Goal: Task Accomplishment & Management: Use online tool/utility

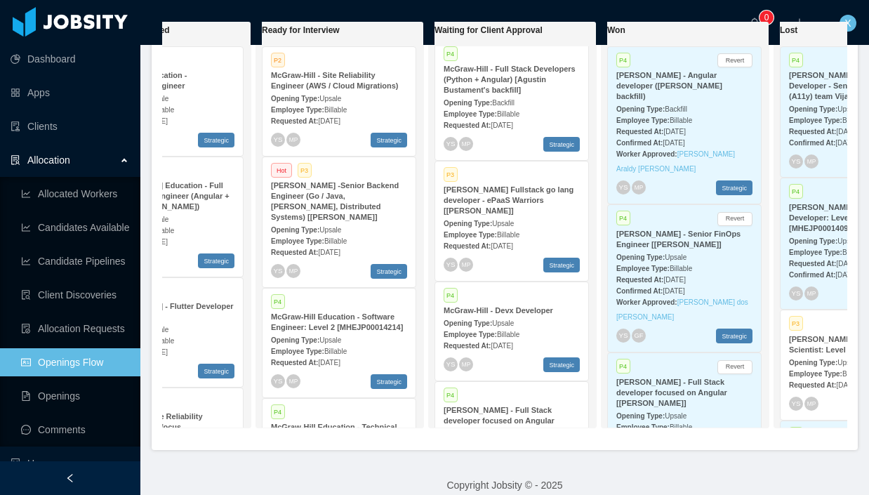
scroll to position [322, 0]
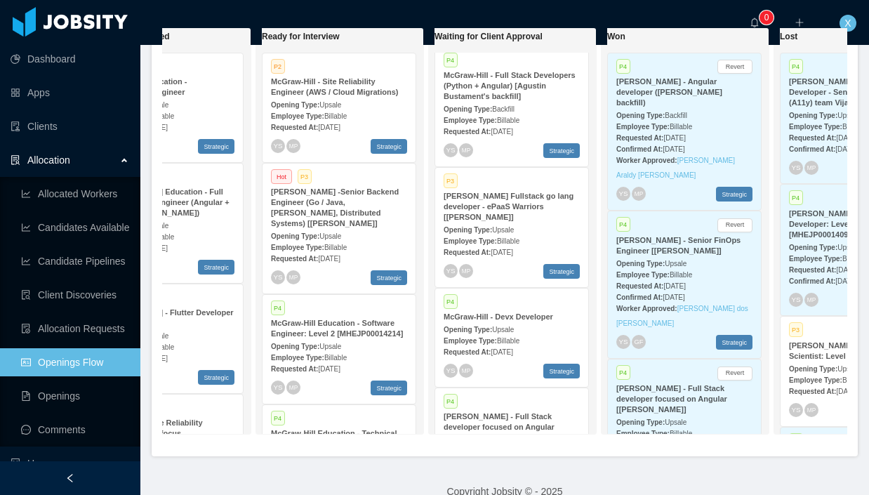
click at [338, 232] on span "Upsale" at bounding box center [330, 236] width 22 height 8
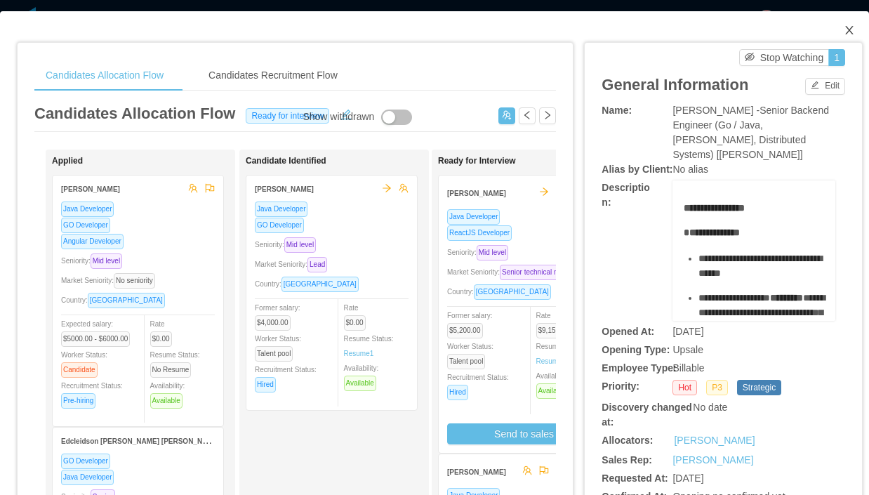
click at [852, 32] on icon "icon: close" at bounding box center [849, 30] width 11 height 11
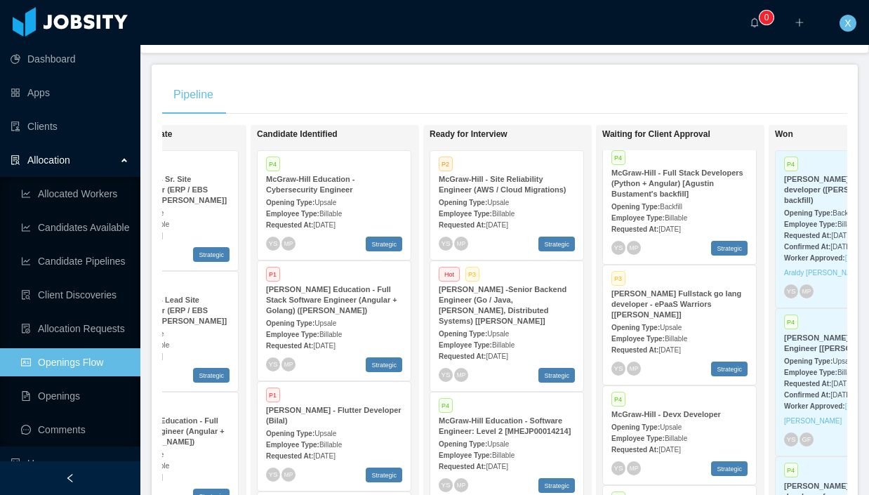
scroll to position [221, 0]
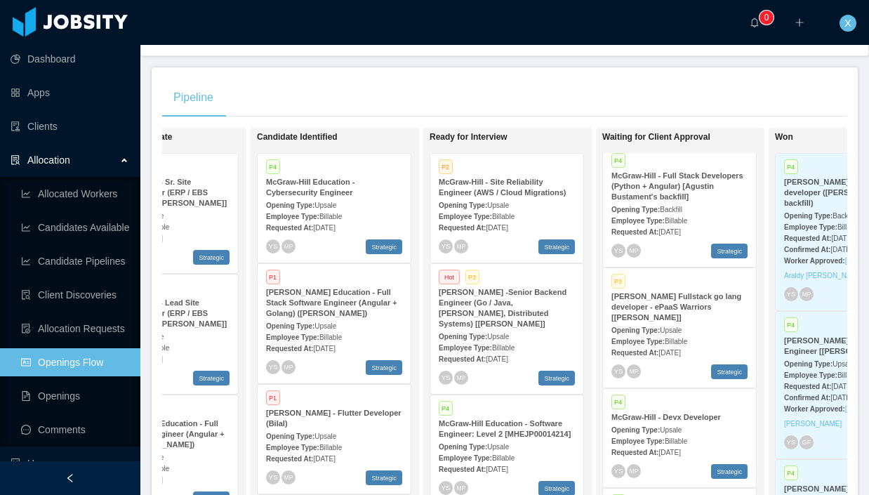
click at [516, 210] on div "Employee Type: Billable" at bounding box center [507, 216] width 136 height 15
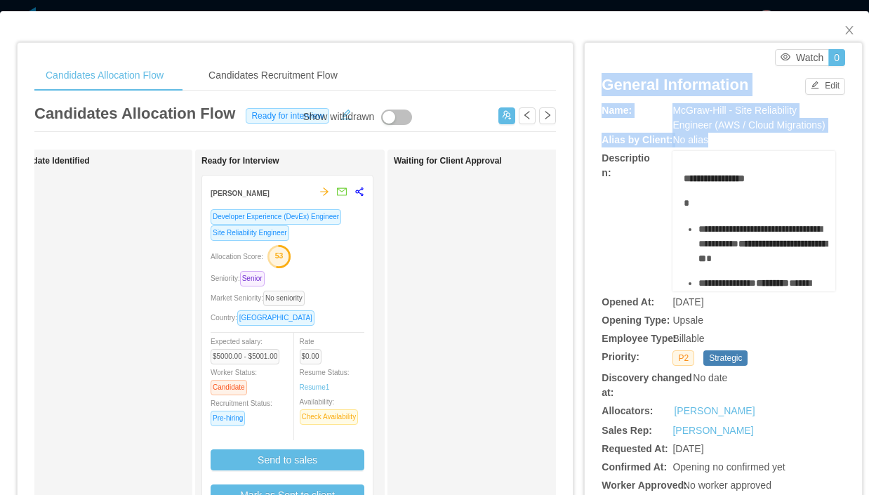
drag, startPoint x: 595, startPoint y: 66, endPoint x: 840, endPoint y: 222, distance: 291.0
click at [840, 223] on div "**********" at bounding box center [723, 354] width 277 height 623
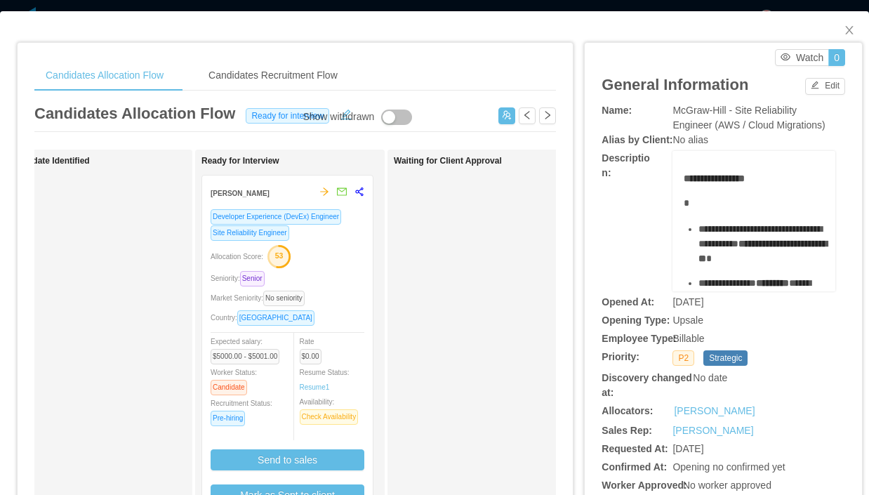
click at [843, 232] on div "**********" at bounding box center [724, 221] width 244 height 140
click at [854, 348] on div "**********" at bounding box center [723, 354] width 277 height 623
click at [852, 30] on icon "icon: close" at bounding box center [849, 30] width 11 height 11
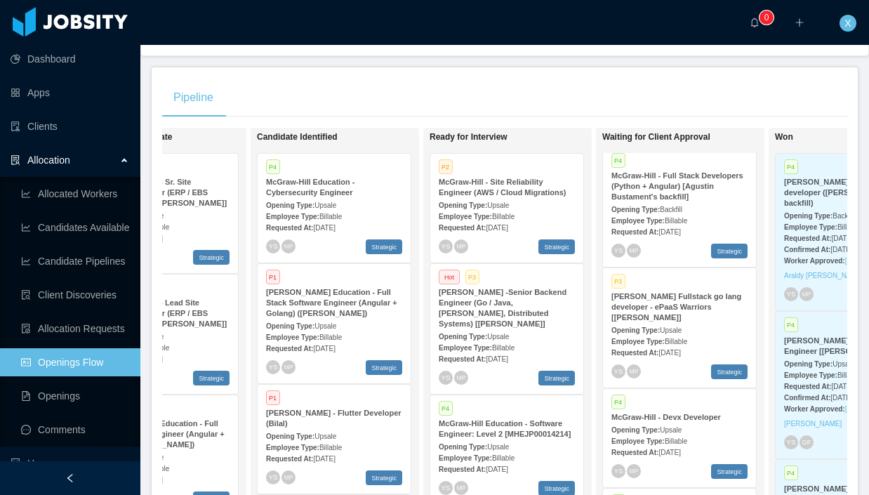
click at [484, 209] on div "Employee Type: Billable" at bounding box center [507, 216] width 136 height 15
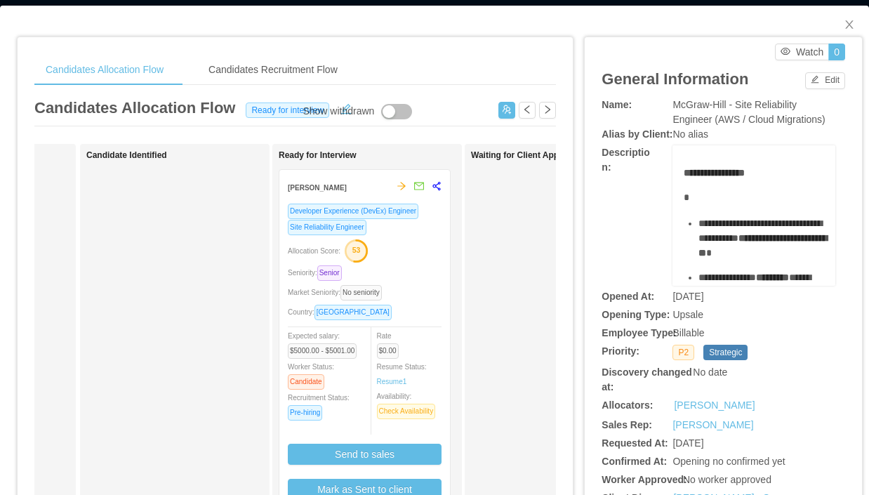
scroll to position [3, 0]
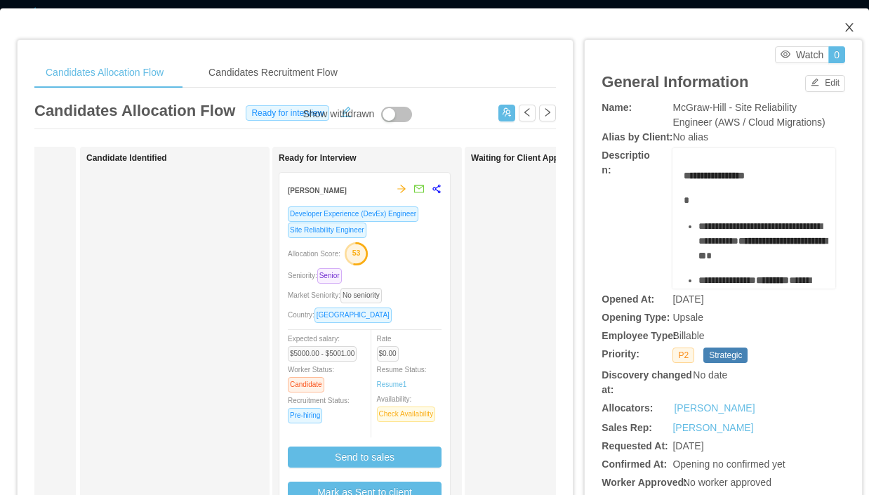
click at [850, 26] on icon "icon: close" at bounding box center [849, 27] width 11 height 11
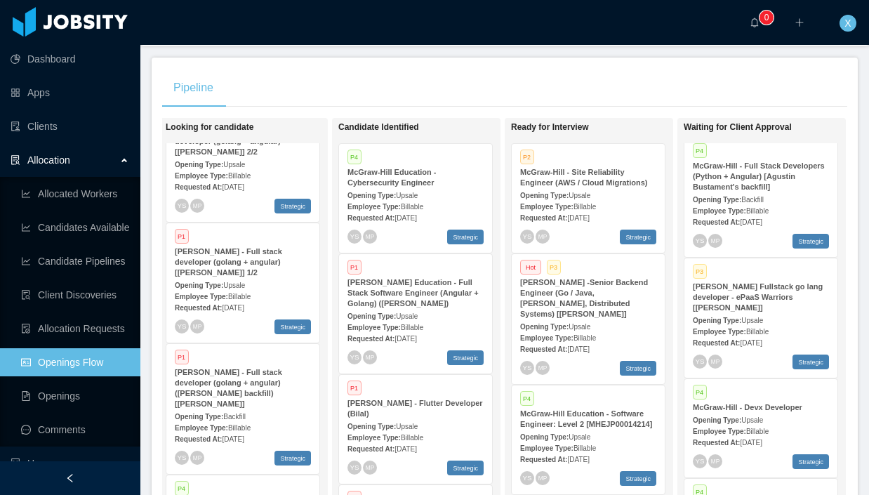
scroll to position [232, 0]
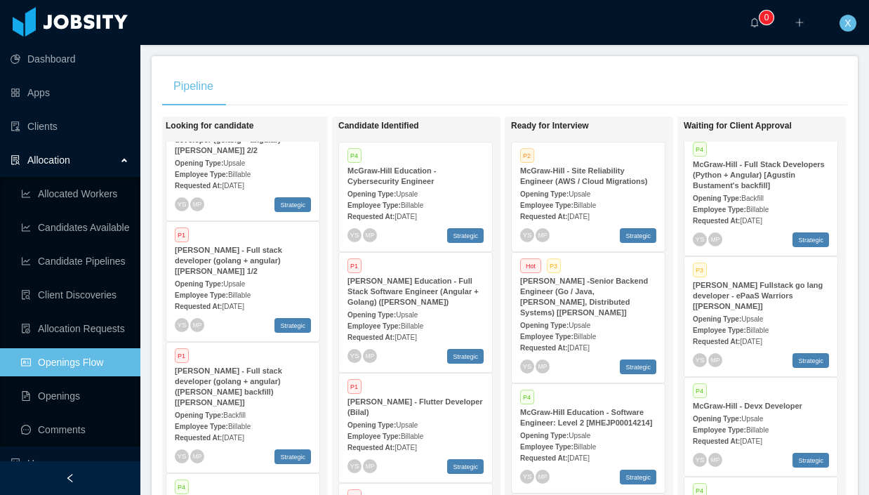
click at [616, 196] on div "Opening Type: Upsale" at bounding box center [588, 193] width 136 height 15
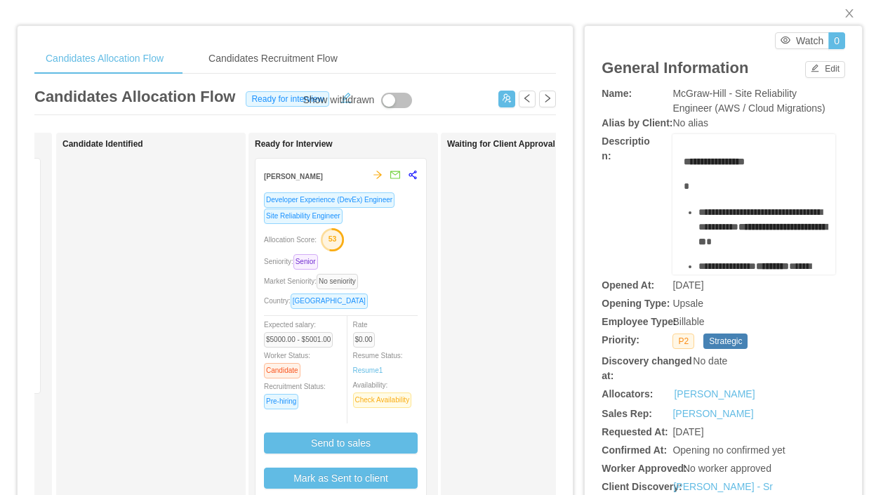
scroll to position [11, 0]
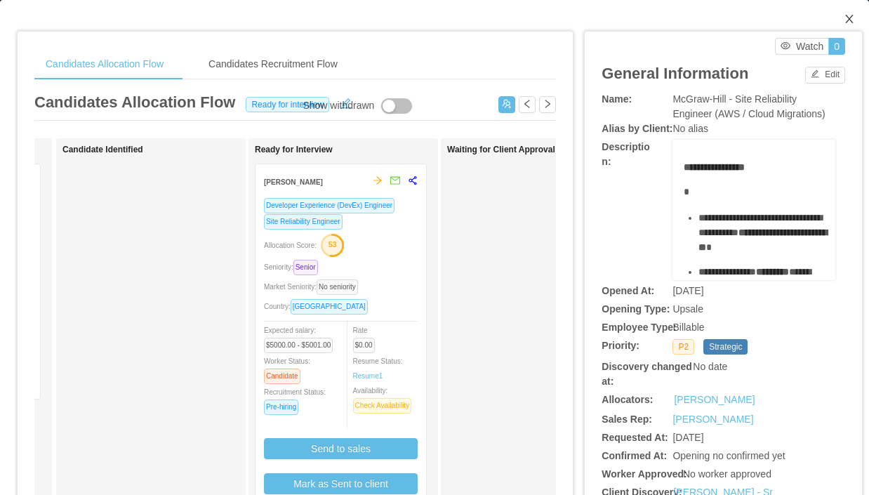
click at [850, 21] on icon "icon: close" at bounding box center [849, 18] width 11 height 11
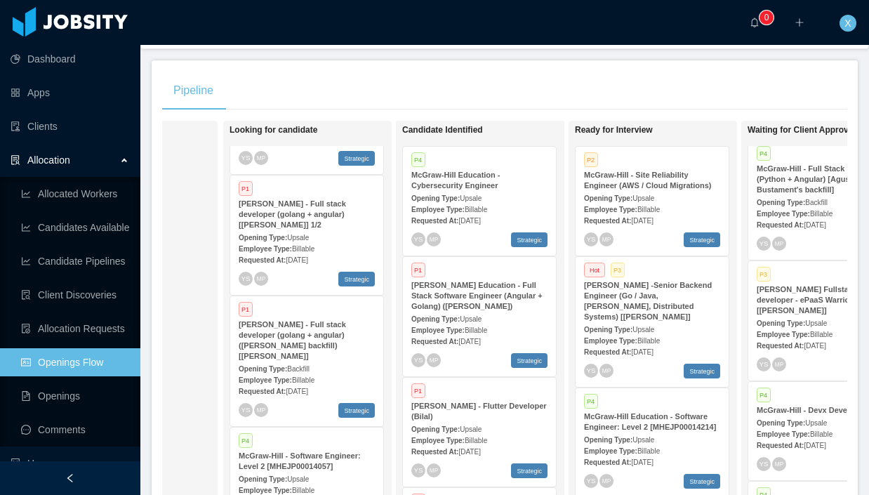
scroll to position [216, 0]
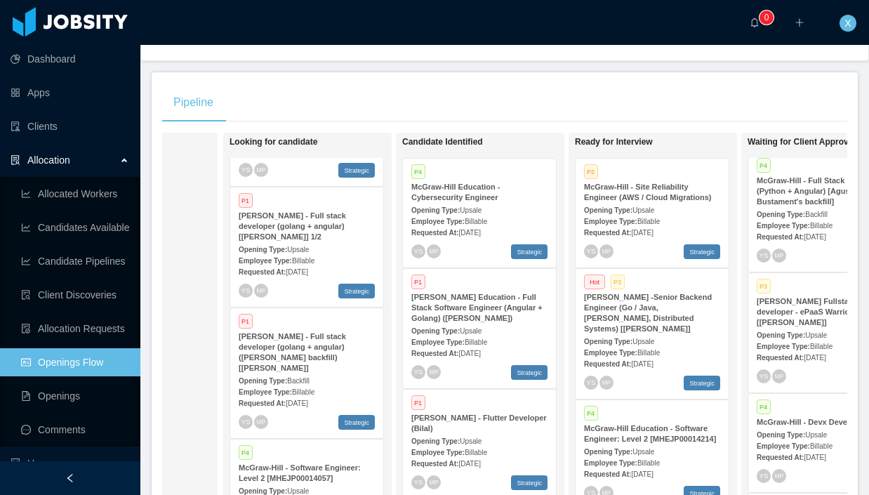
click at [509, 208] on div "Opening Type: Upsale" at bounding box center [479, 209] width 136 height 15
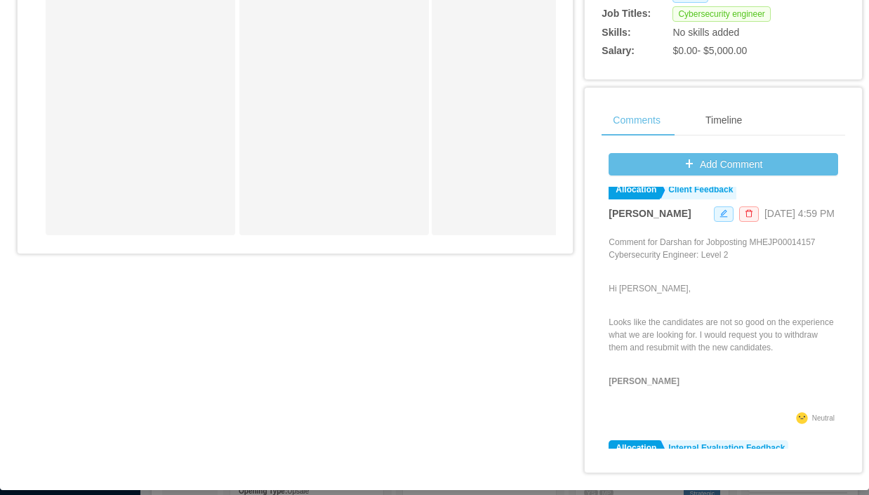
scroll to position [177, 0]
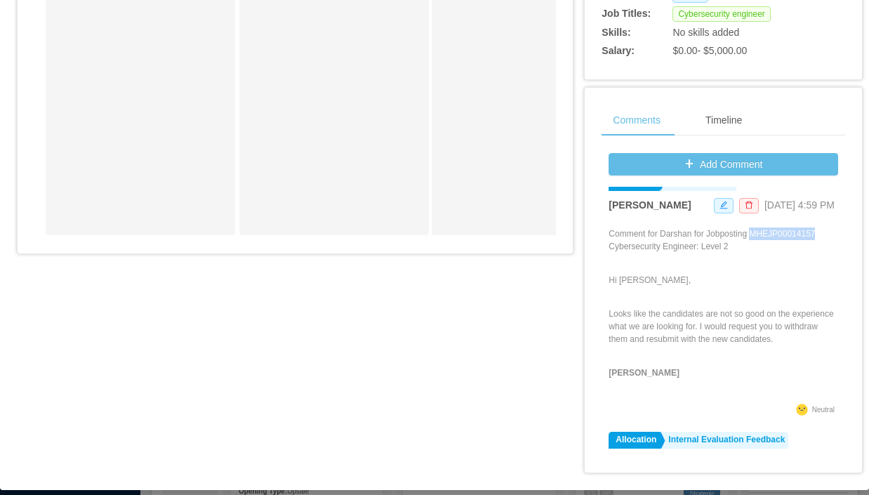
drag, startPoint x: 758, startPoint y: 236, endPoint x: 824, endPoint y: 236, distance: 66.0
click at [831, 236] on p "Comment for Darshan for Jobposting MHEJP00014157 Cybersecurity Engineer: Level 2" at bounding box center [724, 239] width 230 height 25
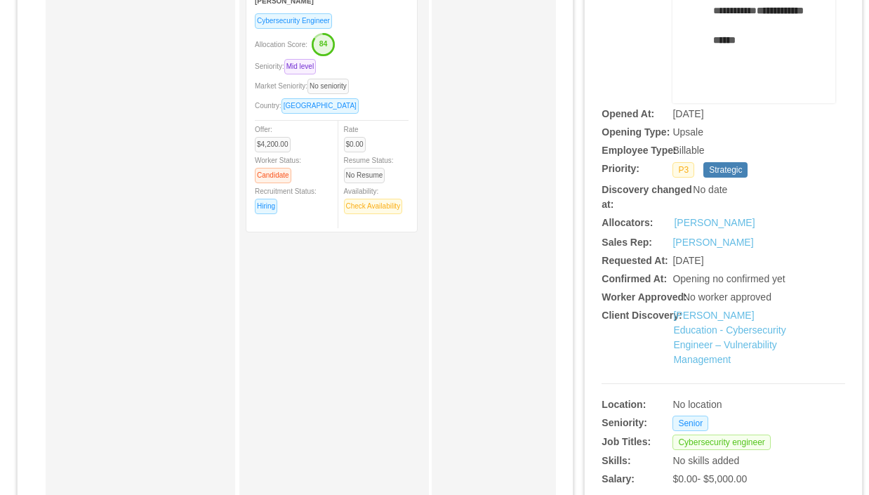
scroll to position [0, 0]
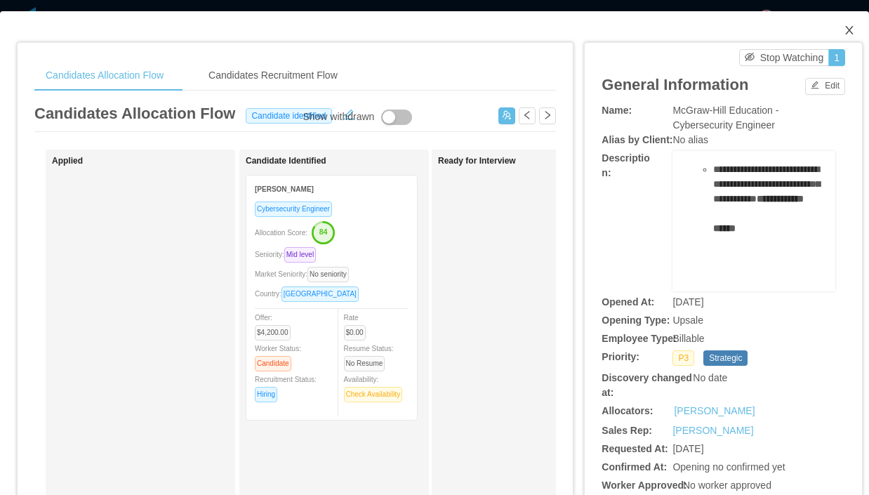
click at [852, 32] on icon "icon: close" at bounding box center [849, 30] width 11 height 11
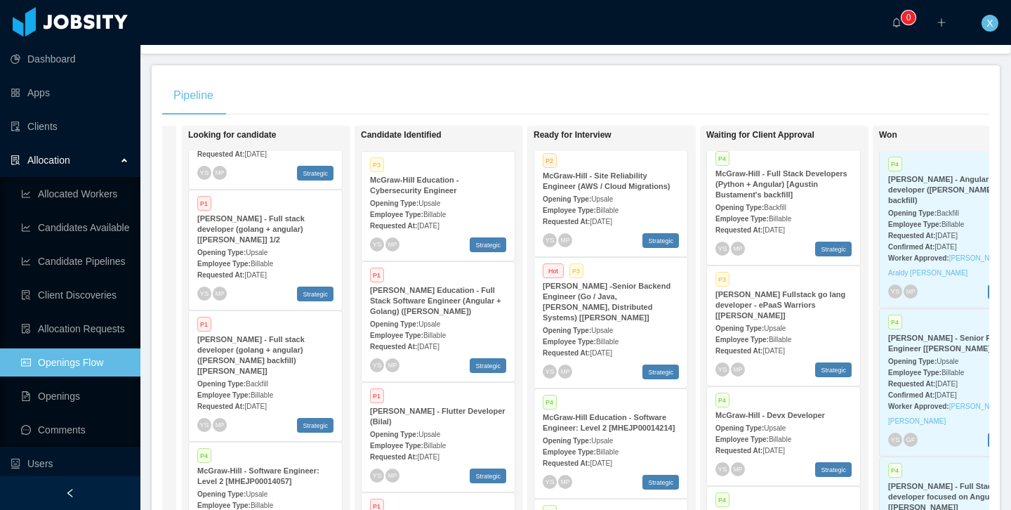
scroll to position [0, 142]
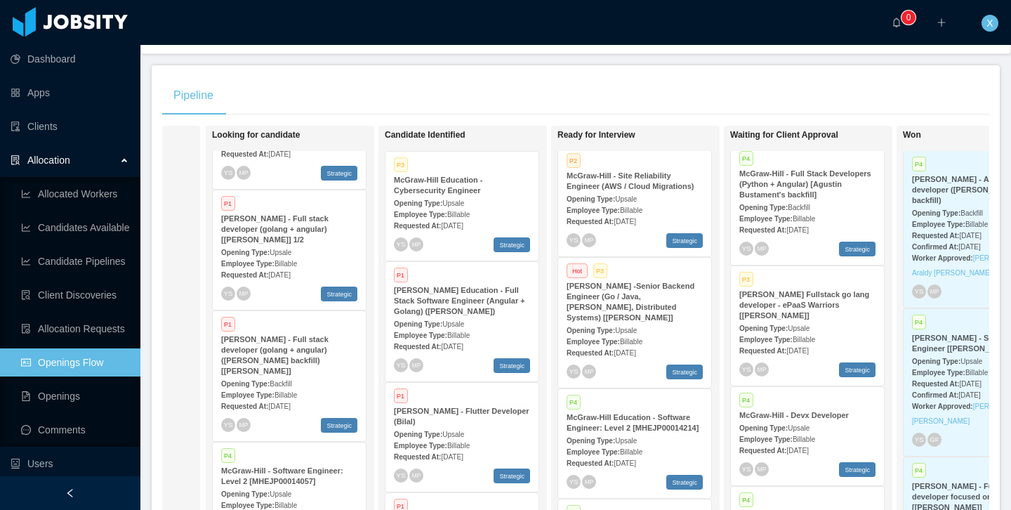
click at [498, 203] on div "Opening Type: Upsale" at bounding box center [462, 202] width 136 height 15
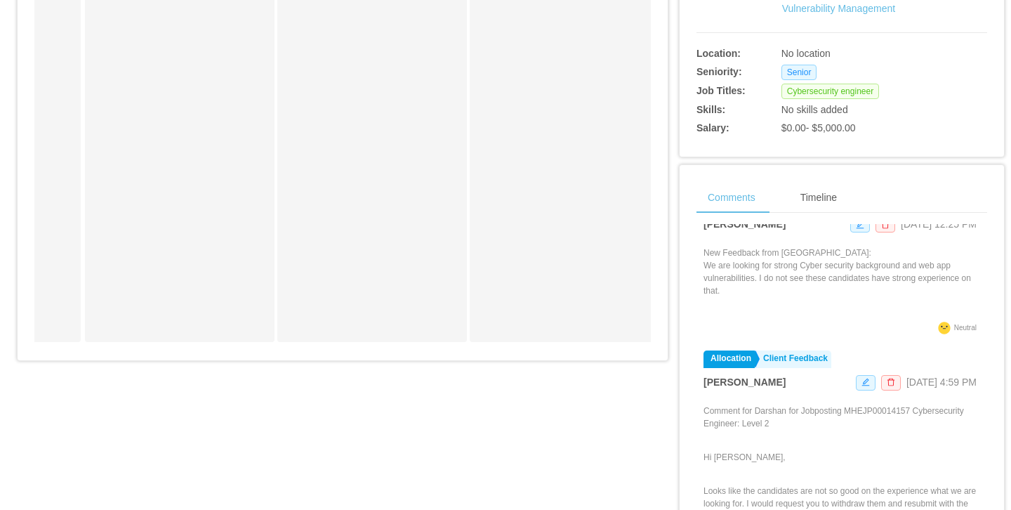
scroll to position [138, 0]
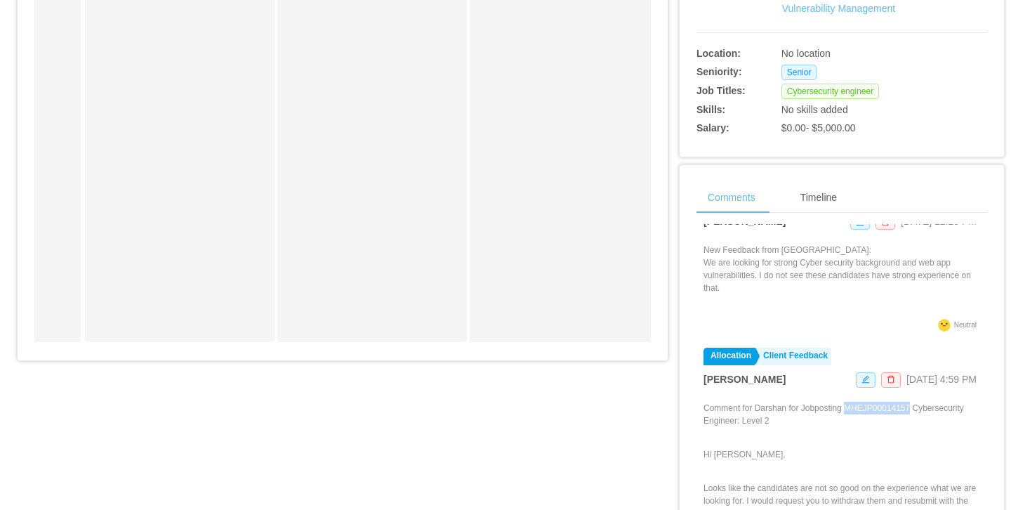
drag, startPoint x: 855, startPoint y: 407, endPoint x: 927, endPoint y: 408, distance: 72.3
click at [869, 408] on p "Comment for Darshan for Jobposting MHEJP00014157 Cybersecurity Engineer: Level 2" at bounding box center [842, 414] width 277 height 25
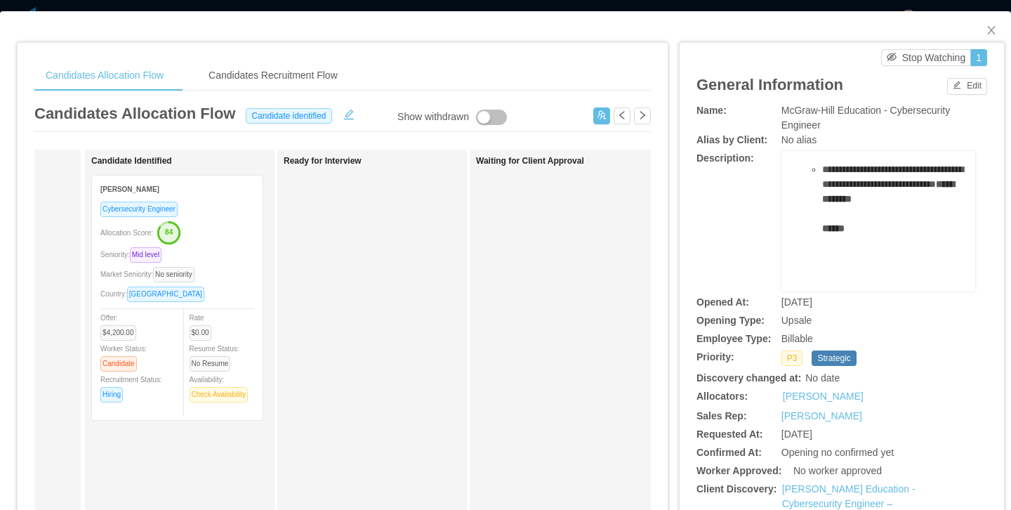
scroll to position [0, 0]
click at [869, 30] on icon "icon: close" at bounding box center [991, 30] width 11 height 11
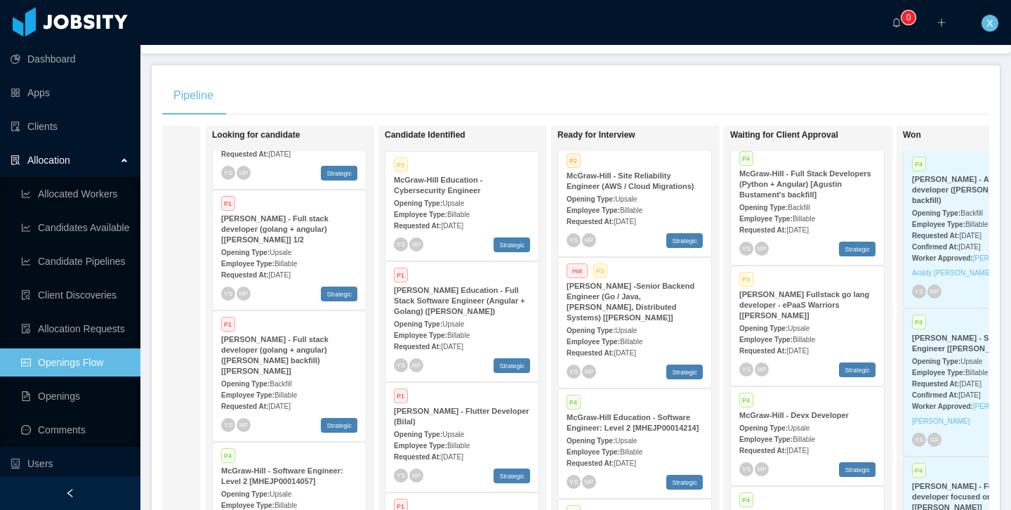
click at [507, 204] on div "Opening Type: Upsale" at bounding box center [462, 202] width 136 height 15
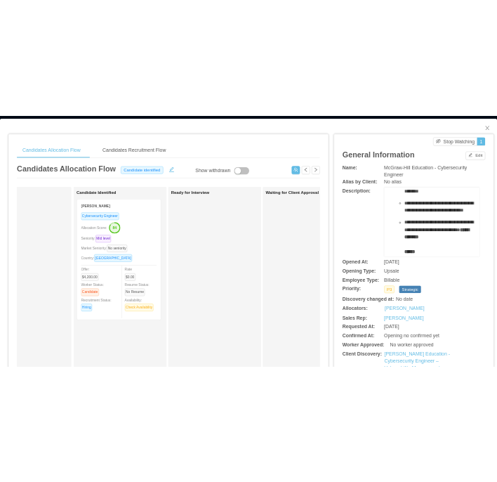
scroll to position [6, 0]
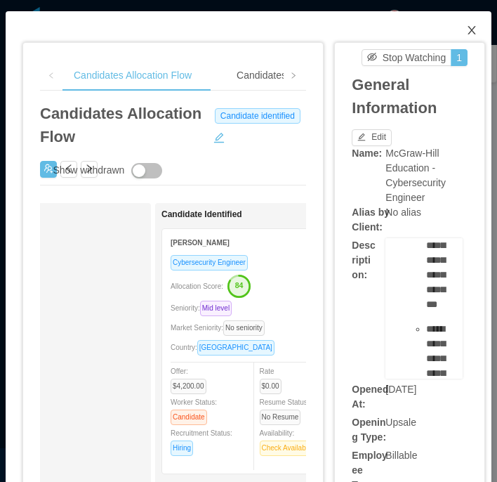
click at [470, 35] on icon "icon: close" at bounding box center [471, 30] width 11 height 11
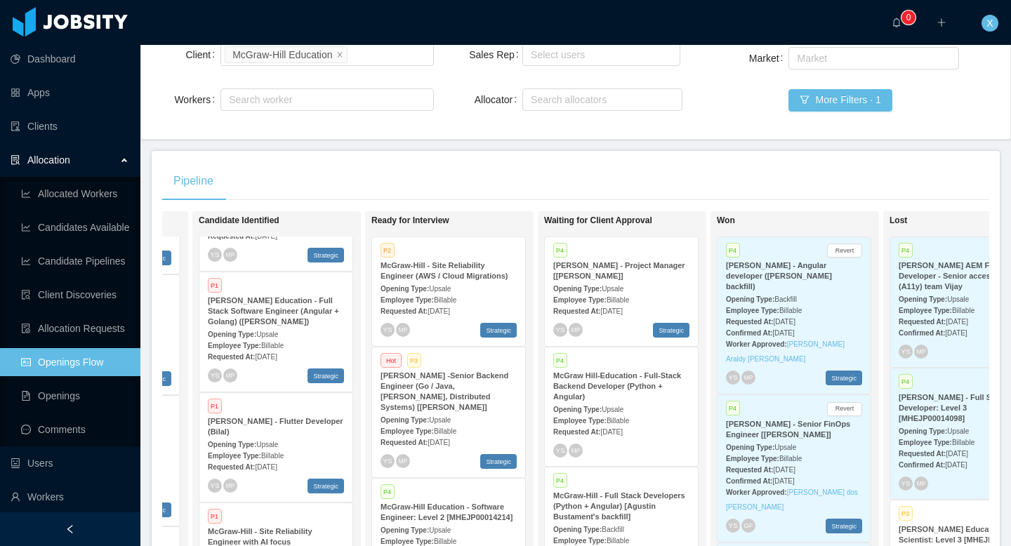
scroll to position [126, 0]
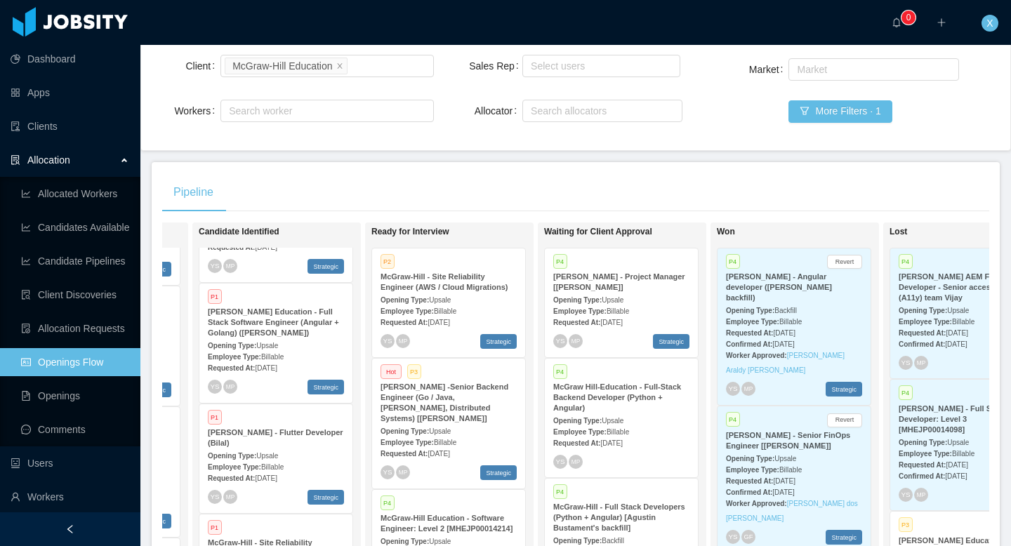
click at [471, 295] on div "Opening Type: Upsale" at bounding box center [449, 299] width 136 height 15
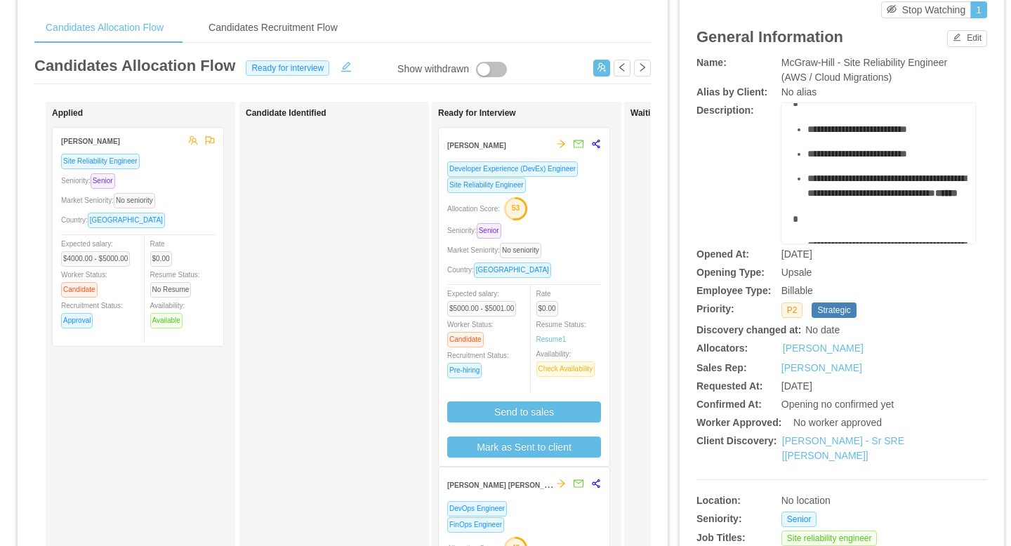
scroll to position [2, 0]
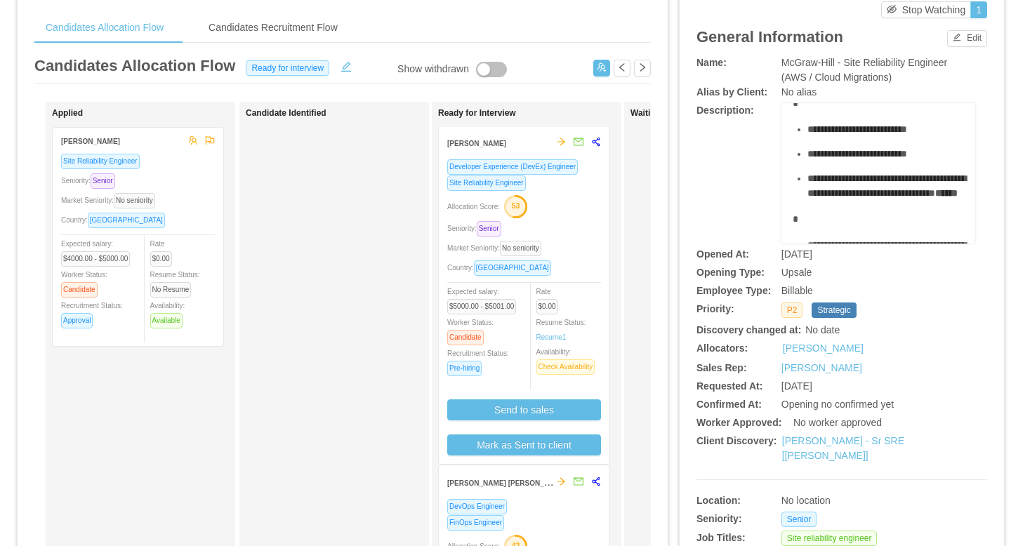
click at [567, 213] on div "Allocation Score: 53" at bounding box center [524, 205] width 154 height 22
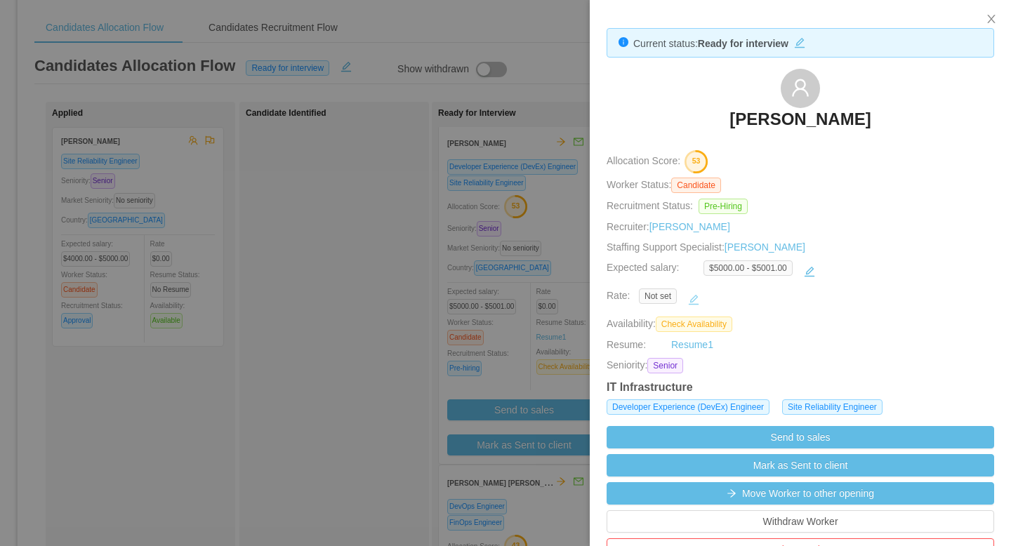
click at [692, 298] on button "button" at bounding box center [693, 300] width 22 height 22
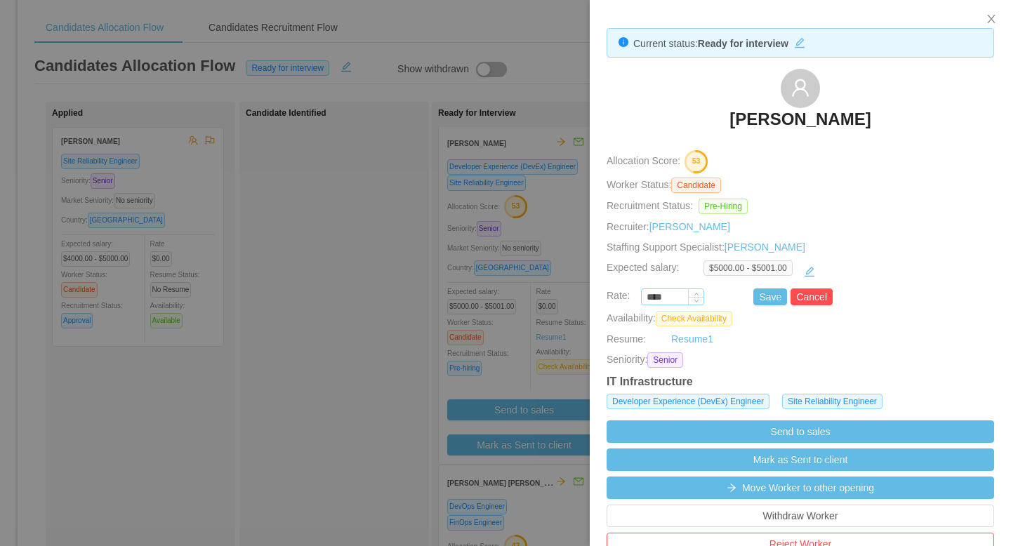
click at [670, 293] on input "****" at bounding box center [673, 297] width 62 height 15
click at [679, 296] on input "****" at bounding box center [673, 297] width 62 height 15
paste input "***"
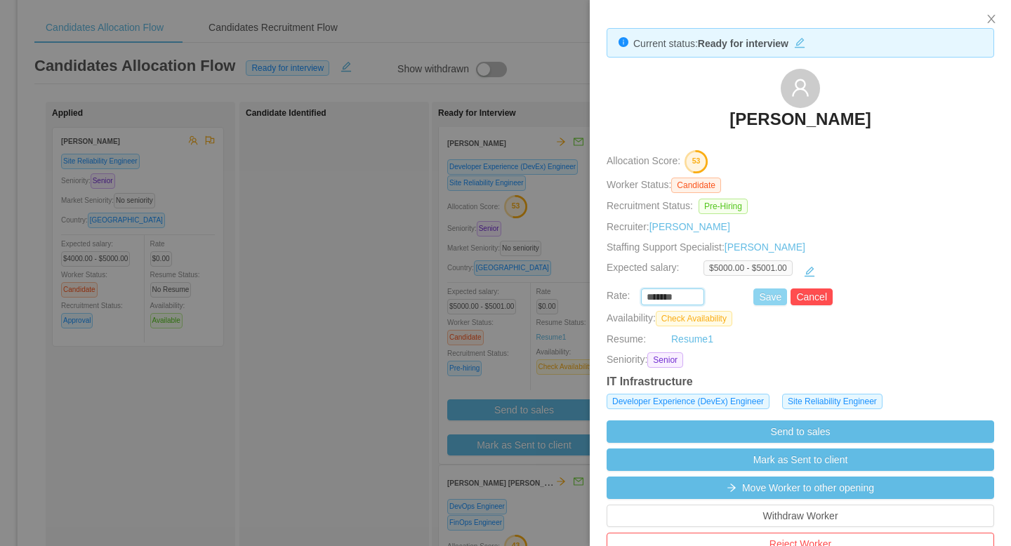
type input "*******"
click at [765, 298] on button "Save" at bounding box center [770, 297] width 34 height 17
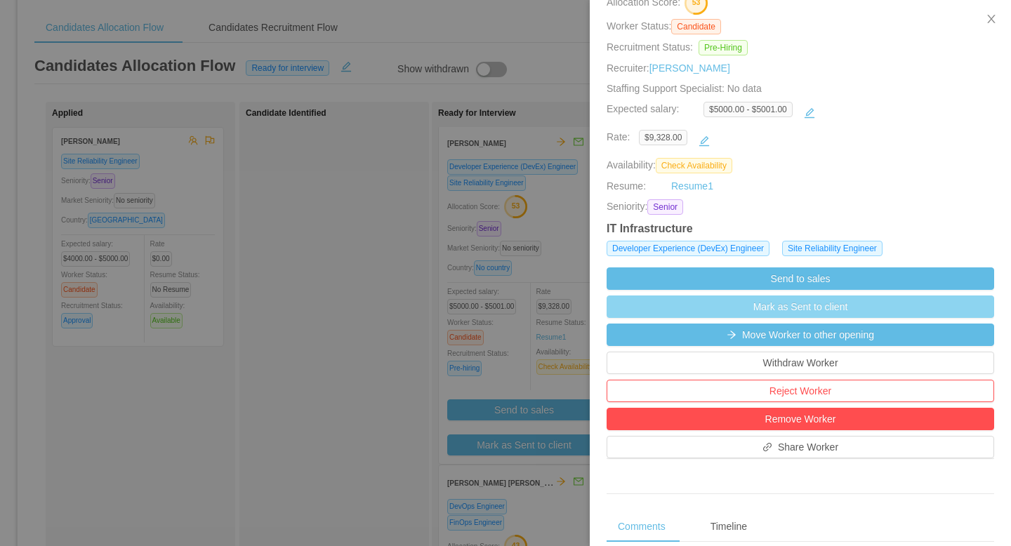
scroll to position [162, 0]
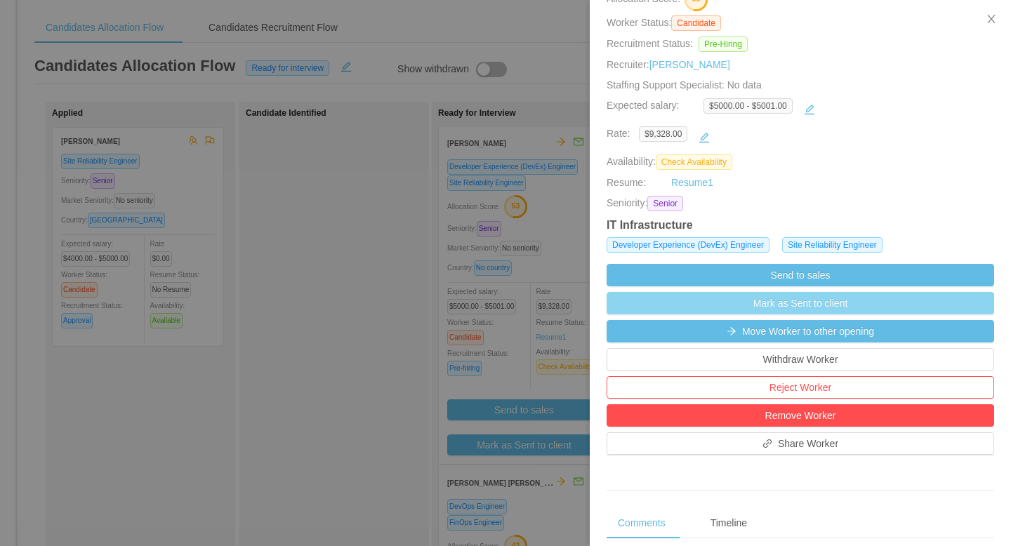
click at [830, 308] on button "Mark as Sent to client" at bounding box center [801, 303] width 388 height 22
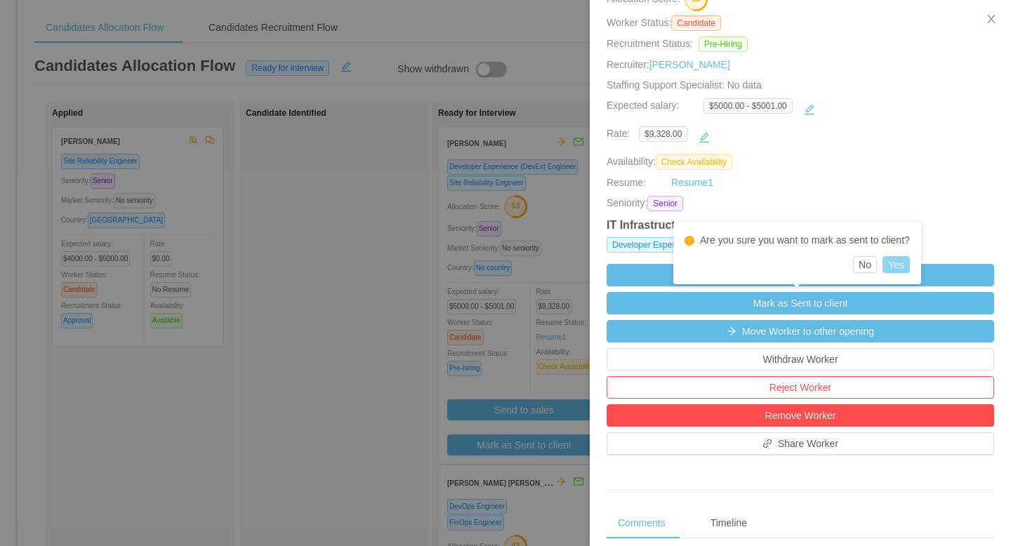
click at [869, 266] on button "Yes" at bounding box center [896, 264] width 27 height 17
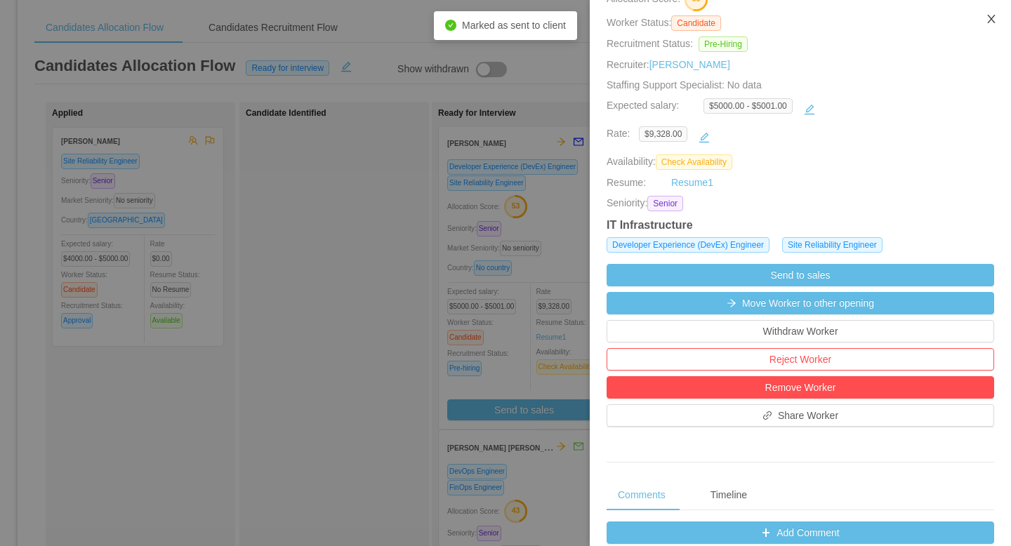
click at [869, 22] on icon "icon: close" at bounding box center [991, 18] width 11 height 11
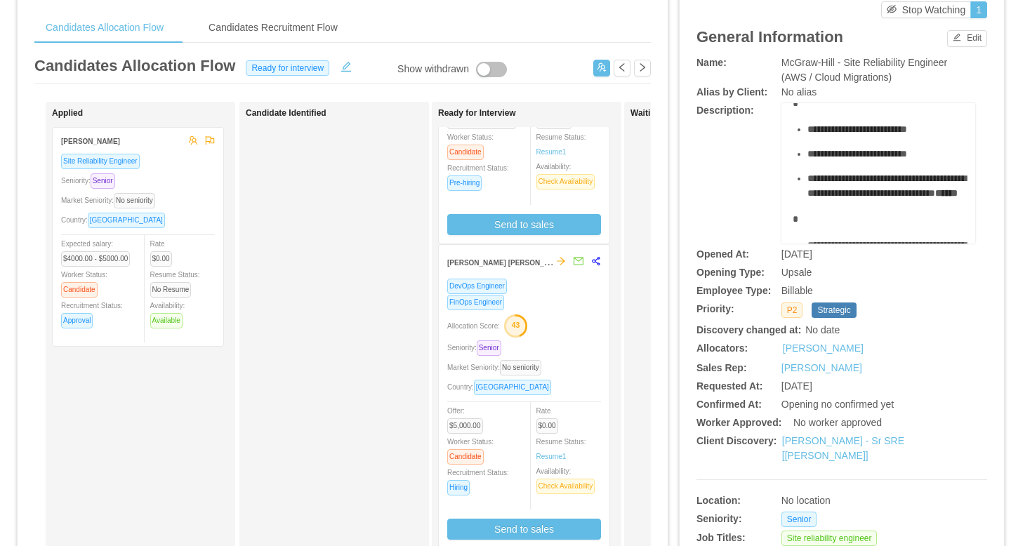
scroll to position [197, 0]
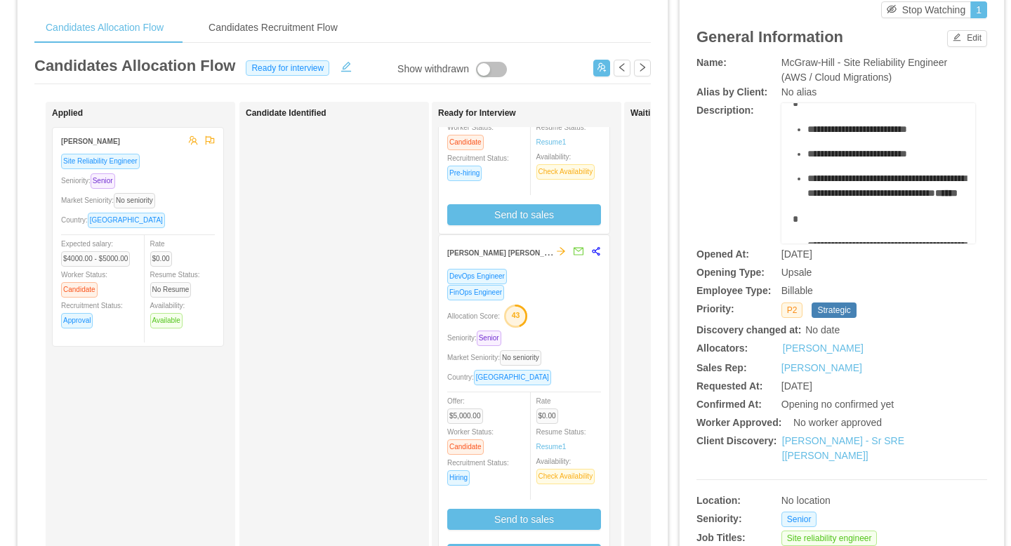
click at [562, 315] on div "Allocation Score: 43" at bounding box center [524, 315] width 154 height 22
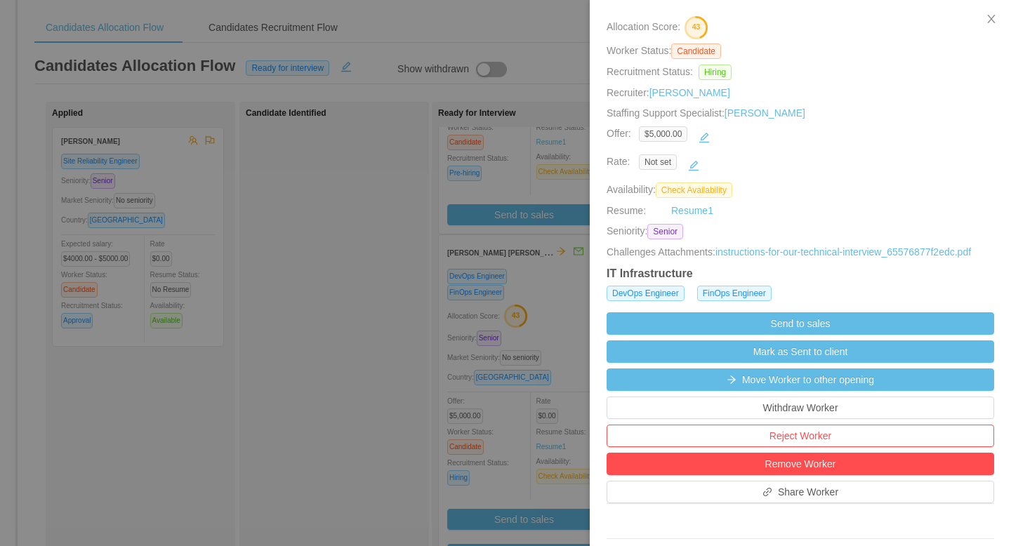
scroll to position [148, 0]
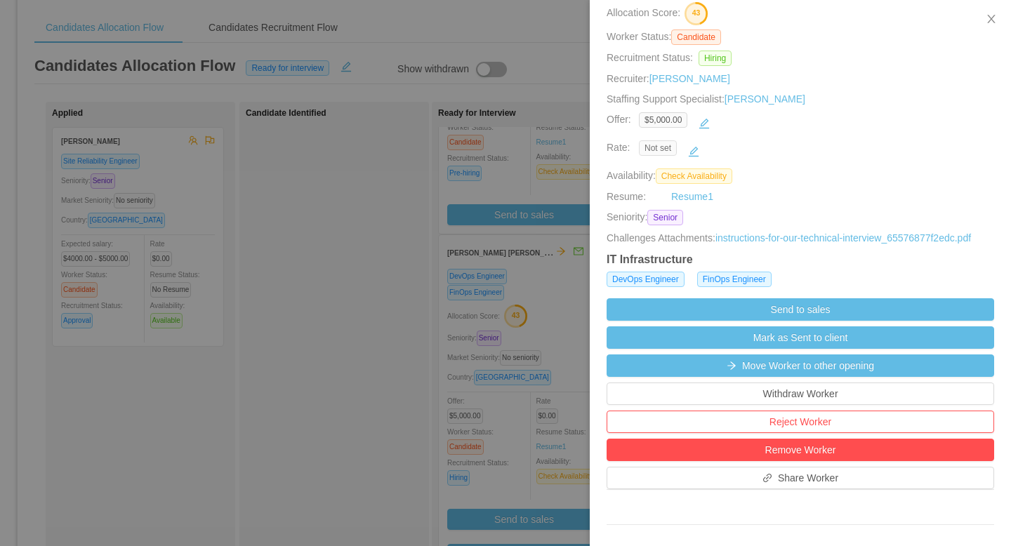
click at [667, 150] on span "Not set" at bounding box center [658, 147] width 38 height 15
click at [693, 153] on button "button" at bounding box center [693, 151] width 22 height 22
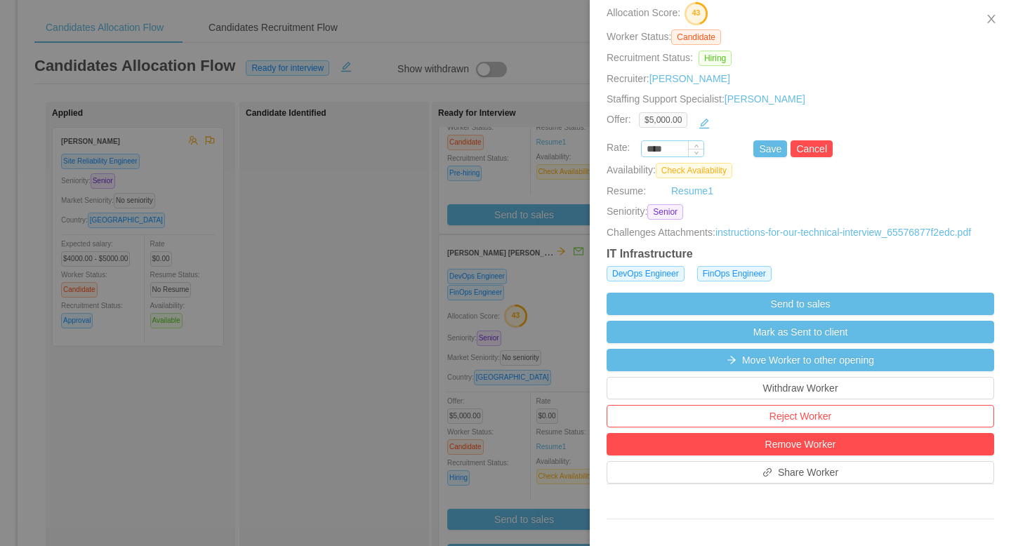
click at [672, 147] on input "****" at bounding box center [673, 149] width 62 height 15
click at [672, 148] on input "****" at bounding box center [673, 149] width 62 height 15
paste input "***"
type input "*******"
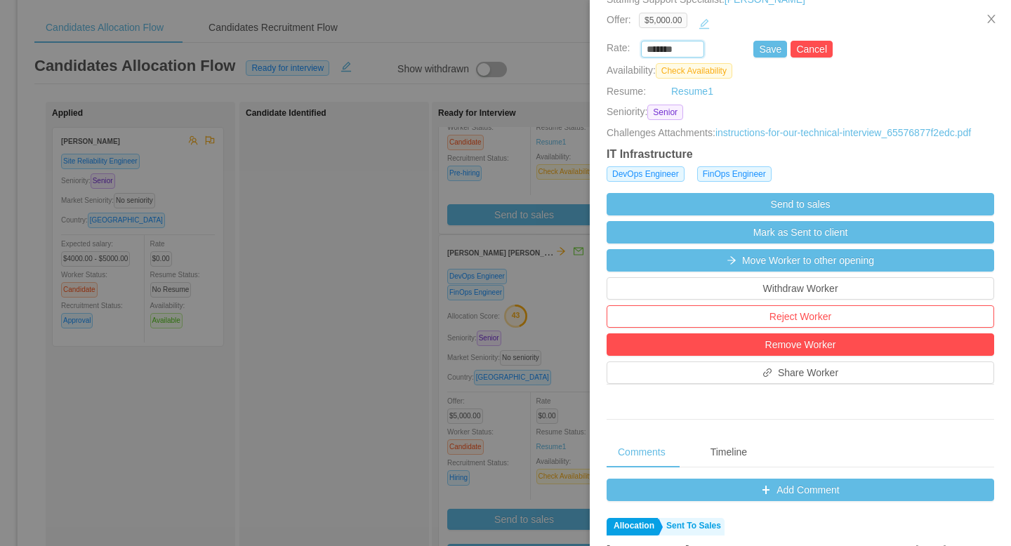
scroll to position [218, 0]
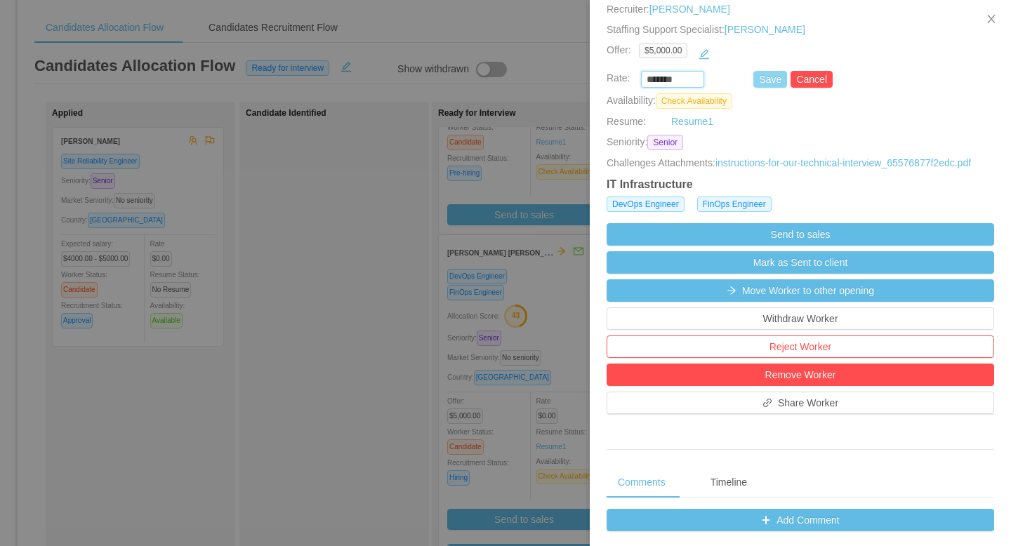
click at [766, 74] on button "Save" at bounding box center [770, 79] width 34 height 17
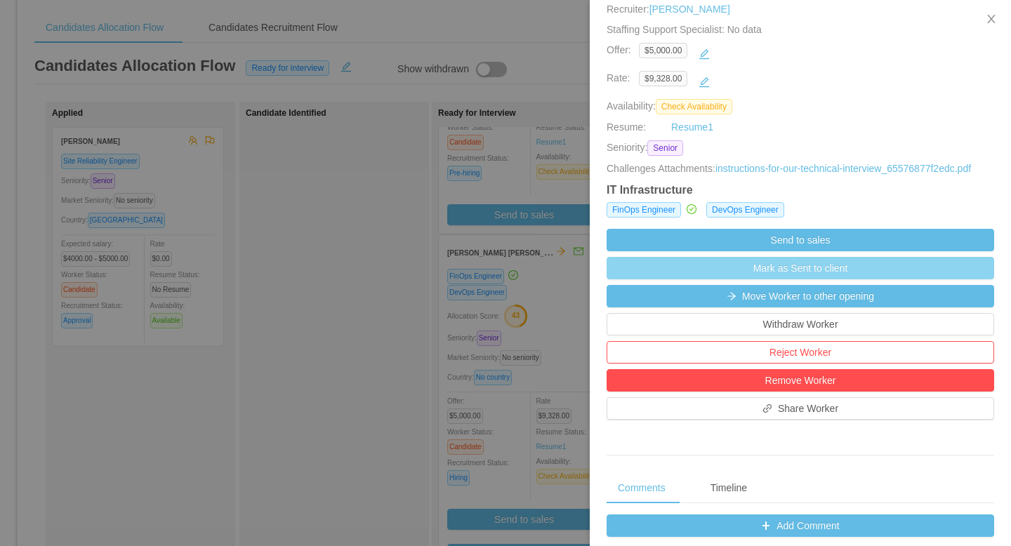
click at [812, 279] on button "Mark as Sent to client" at bounding box center [801, 268] width 388 height 22
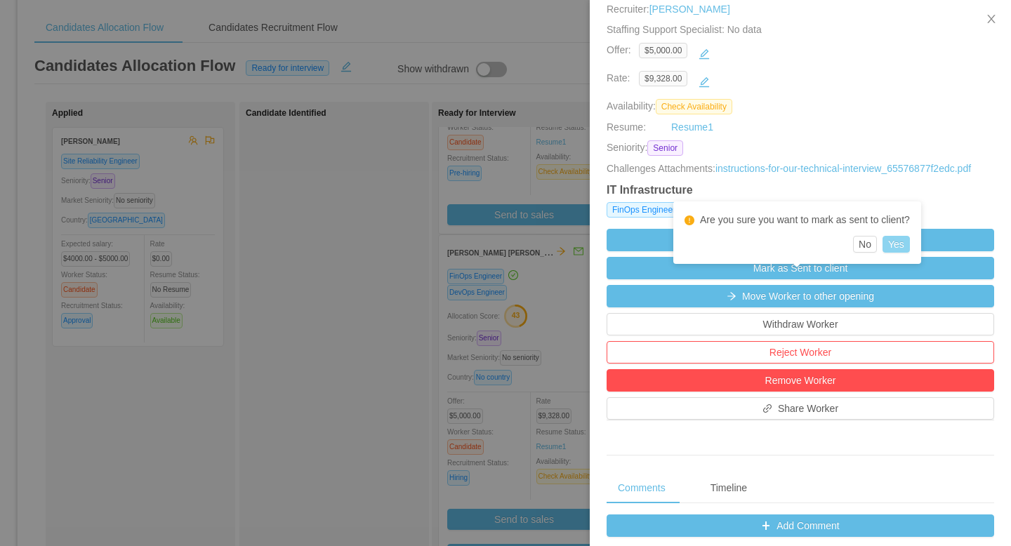
click at [869, 245] on button "Yes" at bounding box center [896, 244] width 27 height 17
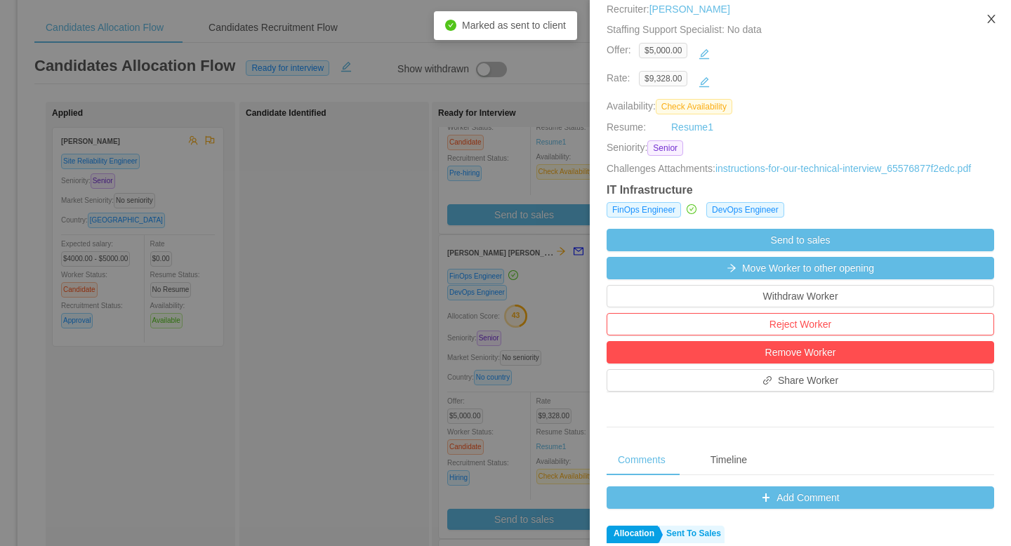
click at [869, 21] on icon "icon: close" at bounding box center [991, 18] width 11 height 11
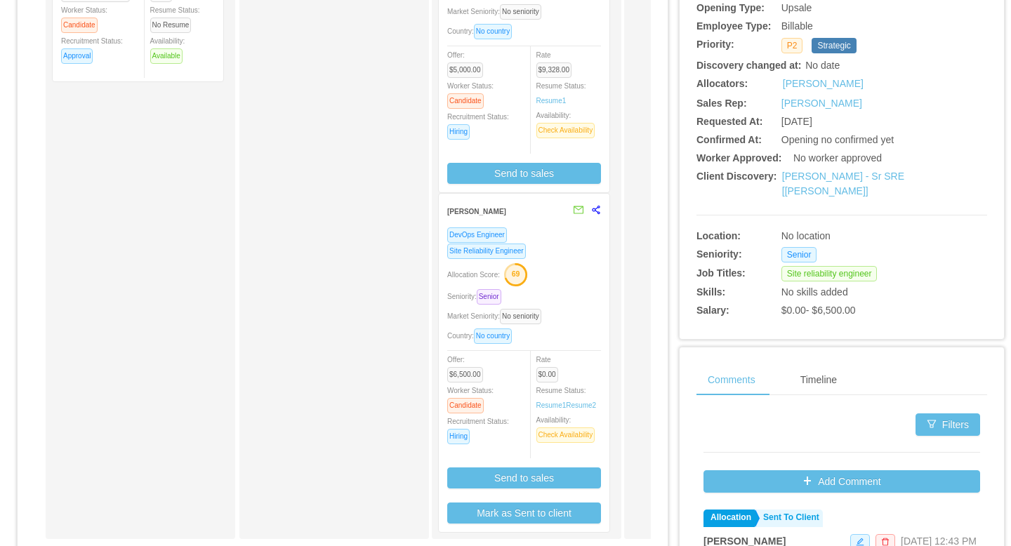
scroll to position [319, 0]
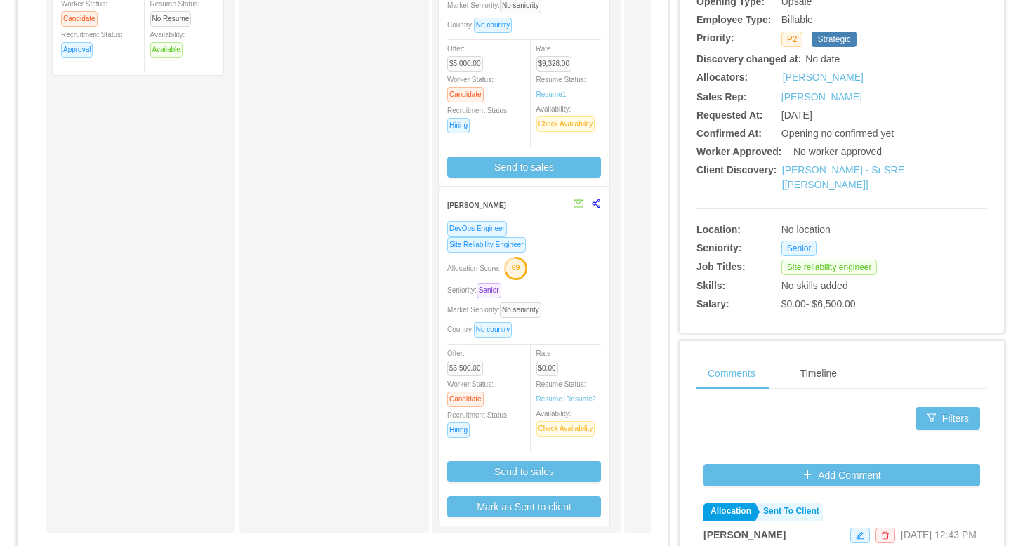
click at [579, 262] on div "Allocation Score: 69" at bounding box center [524, 267] width 154 height 22
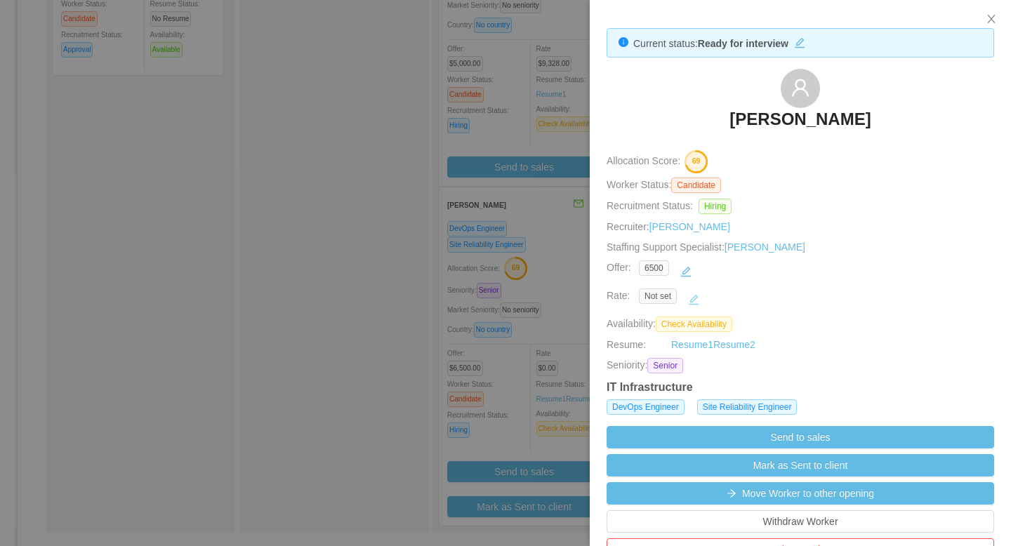
click at [688, 297] on button "button" at bounding box center [693, 300] width 22 height 22
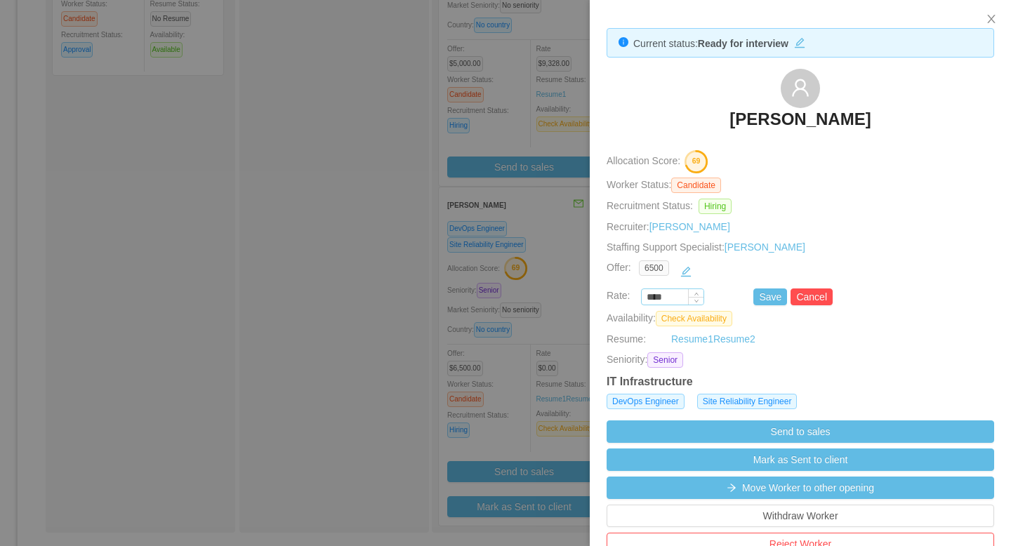
click at [676, 296] on input "****" at bounding box center [673, 297] width 62 height 15
paste input "****"
type input "********"
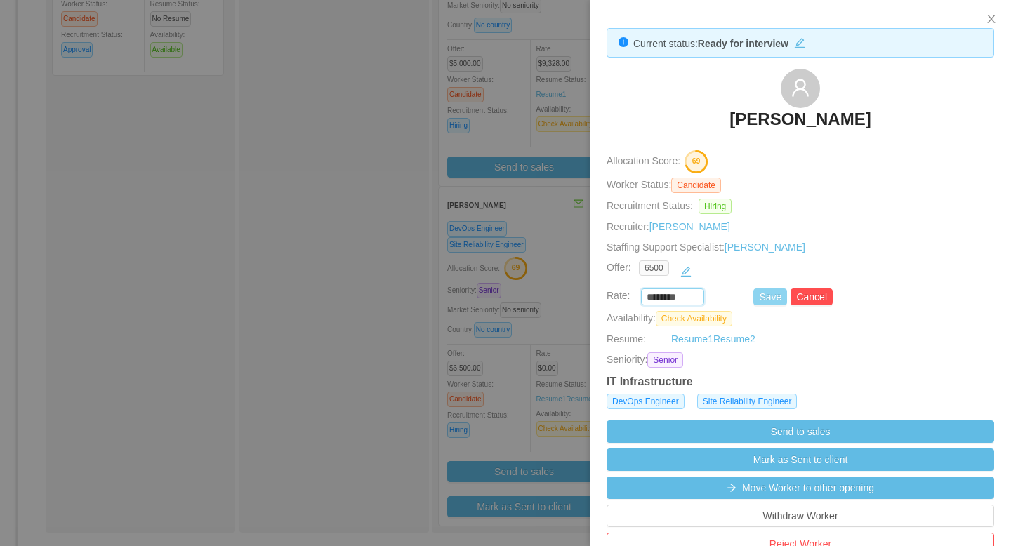
click at [759, 298] on button "Save" at bounding box center [770, 297] width 34 height 17
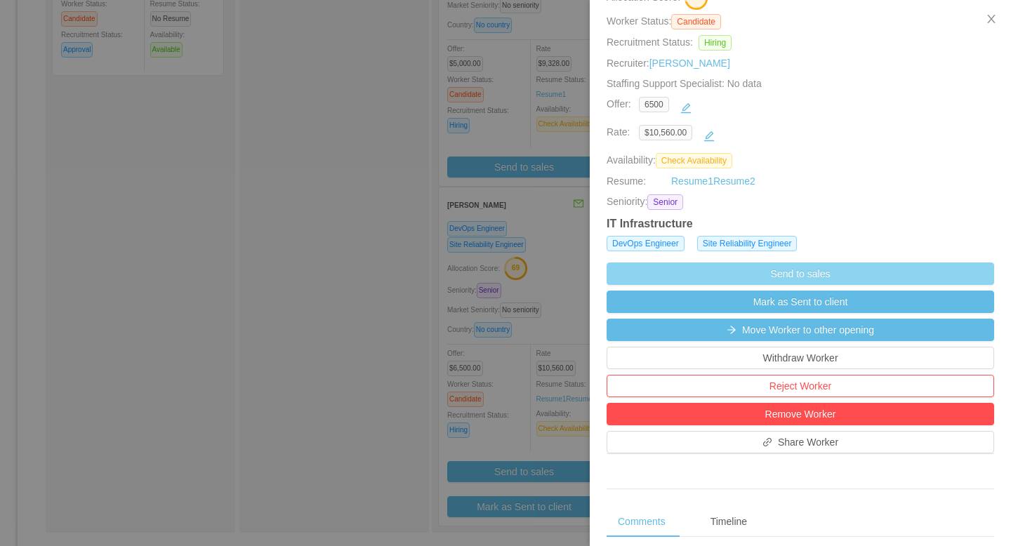
scroll to position [163, 0]
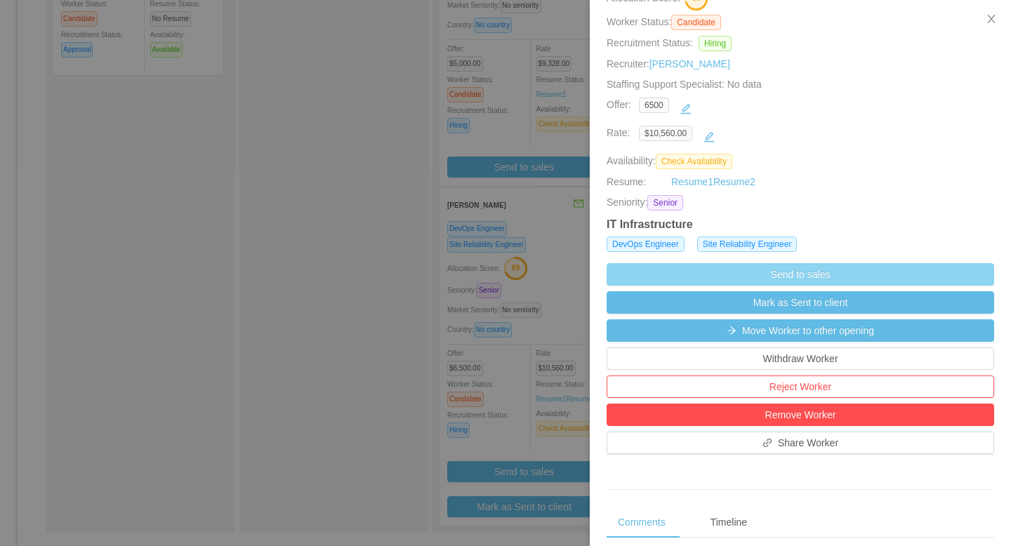
click at [824, 279] on button "Send to sales" at bounding box center [801, 274] width 388 height 22
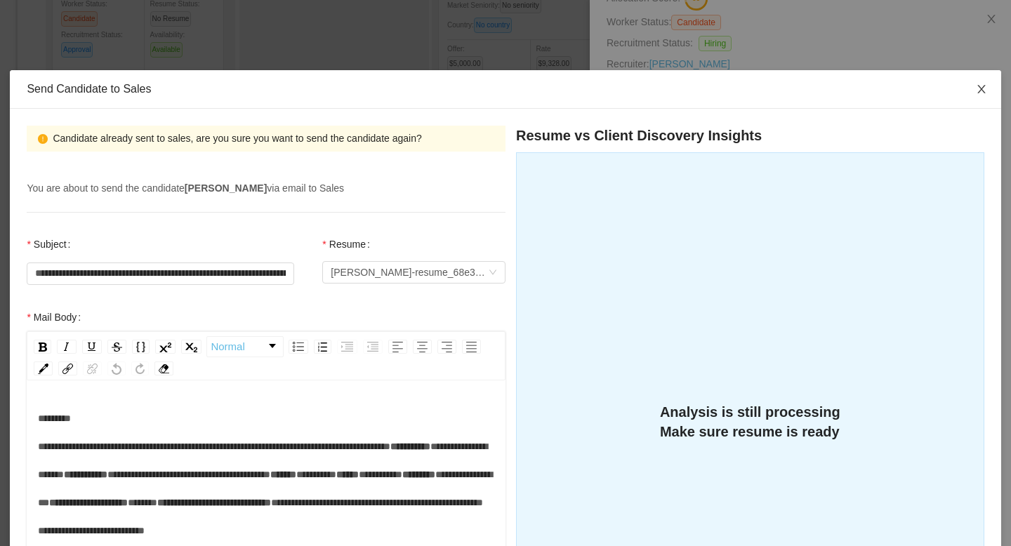
click at [869, 97] on span "Close" at bounding box center [981, 89] width 39 height 39
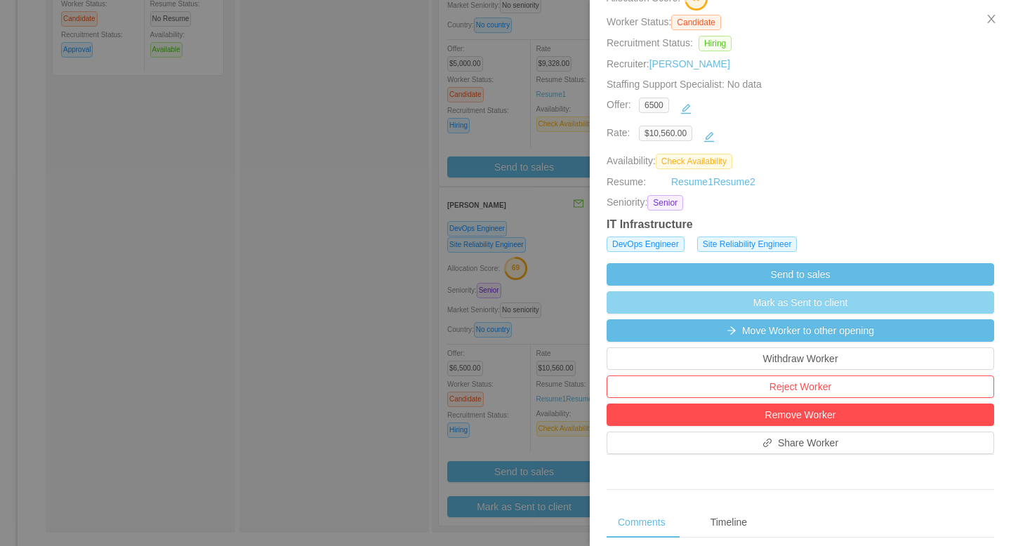
click at [819, 300] on button "Mark as Sent to client" at bounding box center [801, 302] width 388 height 22
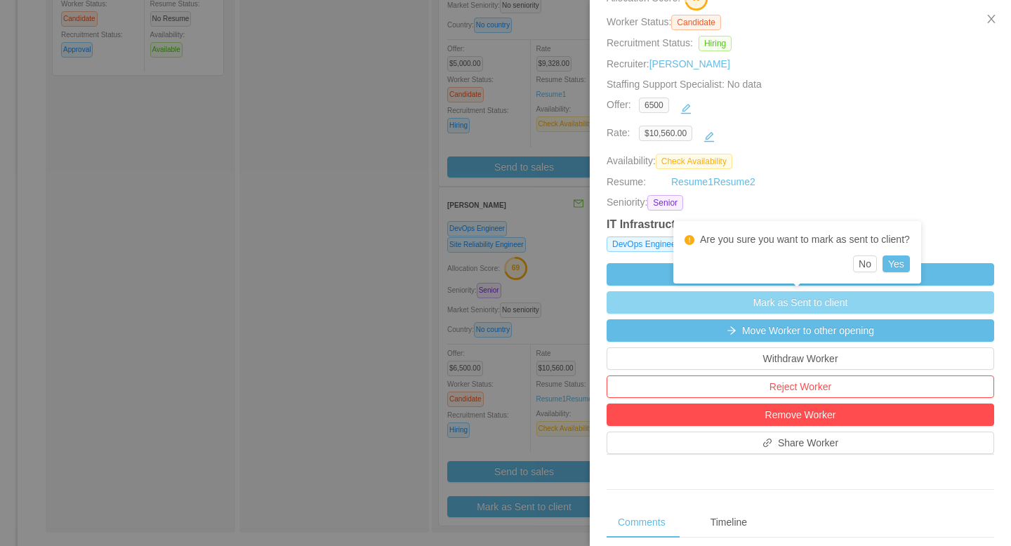
scroll to position [164, 0]
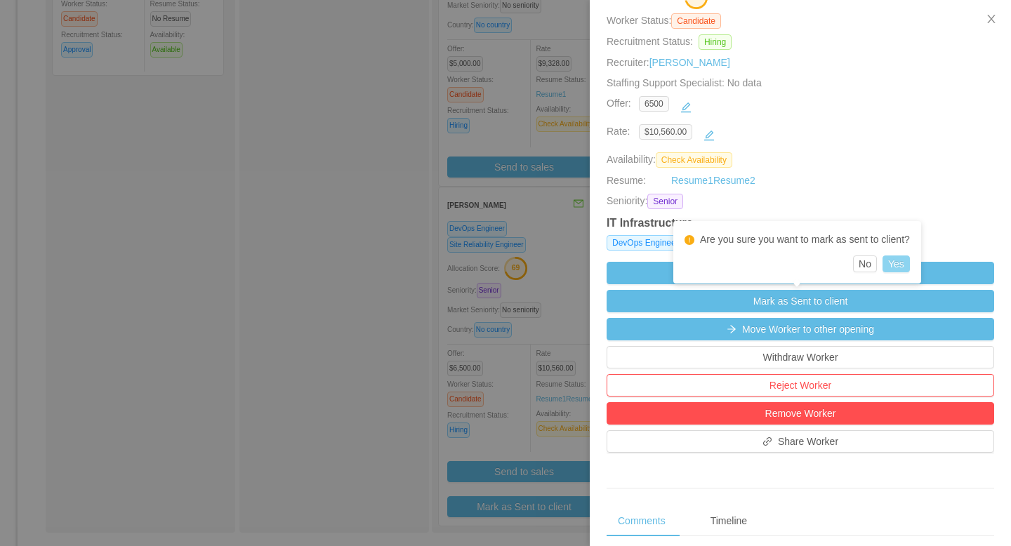
click at [869, 263] on button "Yes" at bounding box center [896, 264] width 27 height 17
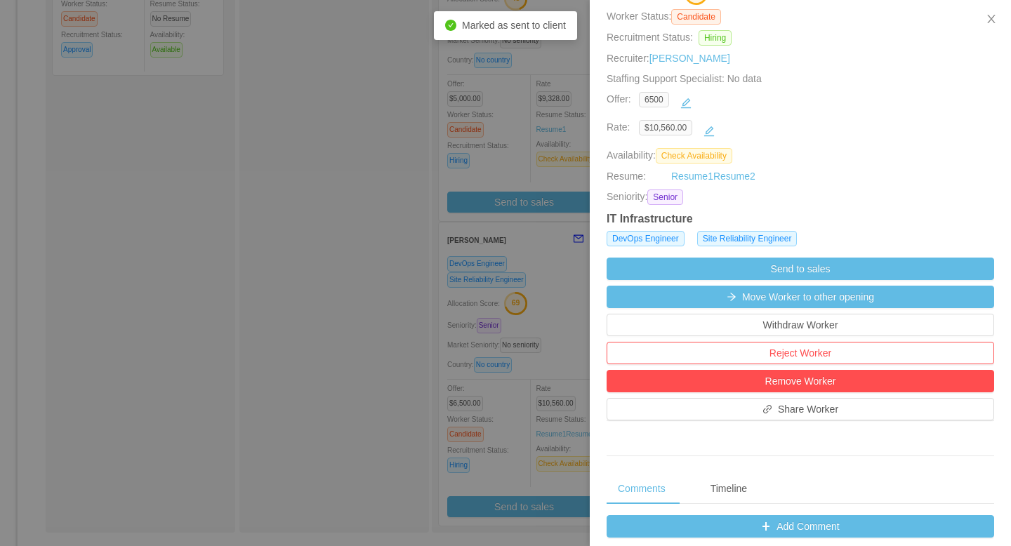
scroll to position [244, 0]
click at [869, 22] on icon "icon: close" at bounding box center [991, 18] width 11 height 11
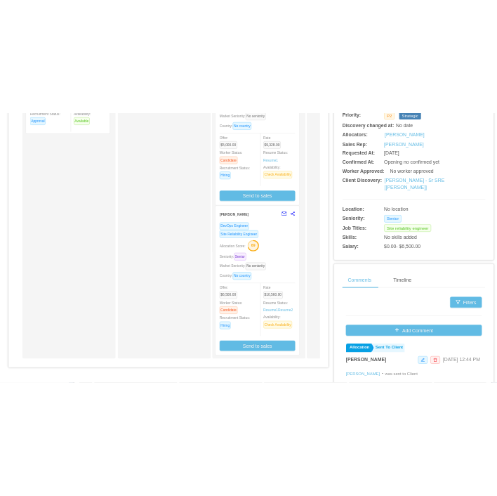
scroll to position [964, 0]
